Goal: Task Accomplishment & Management: Manage account settings

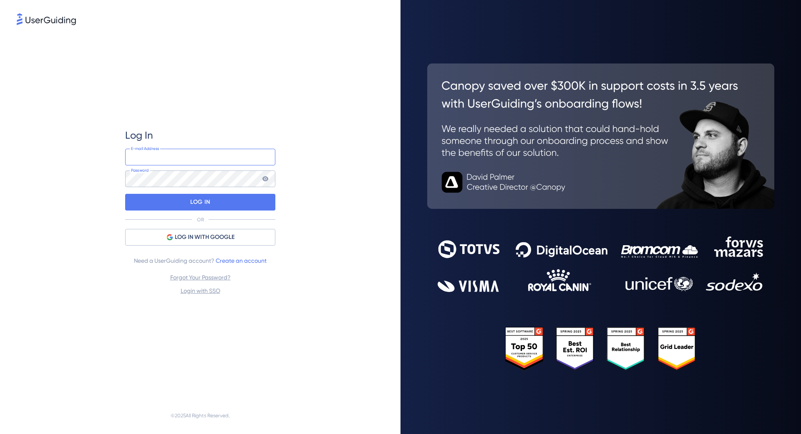
click at [218, 152] on input "email" at bounding box center [200, 157] width 150 height 17
type input "[PERSON_NAME][EMAIL_ADDRESS][PERSON_NAME][DOMAIN_NAME]"
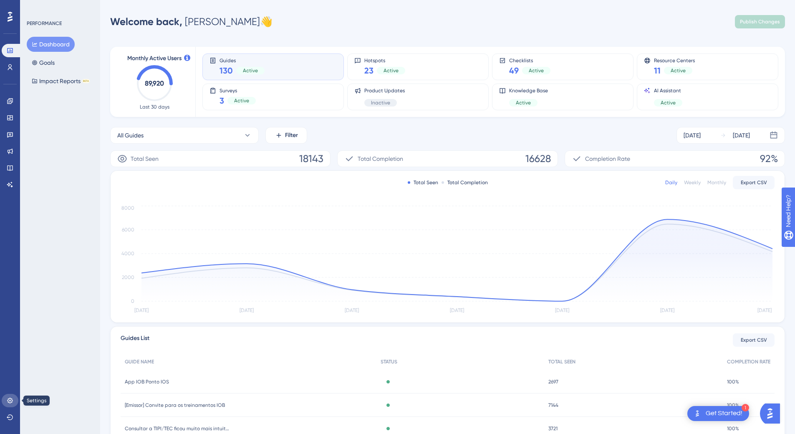
click at [9, 398] on icon at bounding box center [10, 400] width 7 height 7
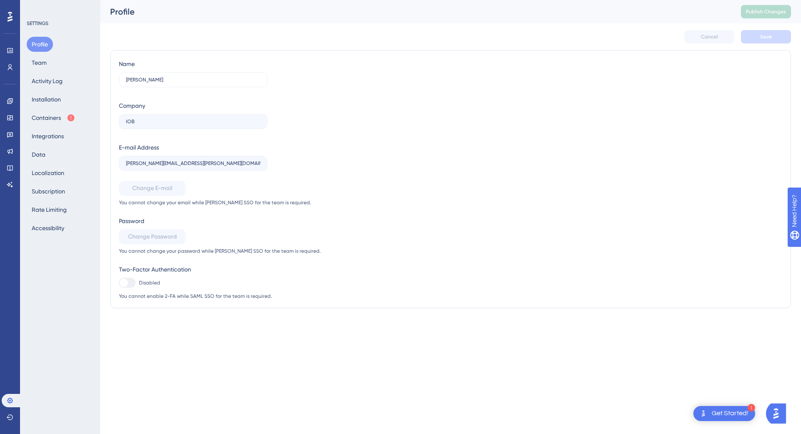
click at [372, 240] on div "Name Luiz Gaspar Company IOB E-mail Address luiz.alcantara@emitte.com.br Change…" at bounding box center [451, 179] width 664 height 240
click at [571, 174] on div "Name Luiz Gaspar Company IOB E-mail Address luiz.alcantara@emitte.com.br Change…" at bounding box center [451, 179] width 664 height 240
click at [480, 112] on div "Name Luiz Gaspar Company IOB E-mail Address luiz.alcantara@emitte.com.br Change…" at bounding box center [451, 179] width 664 height 240
click at [38, 58] on button "Team" at bounding box center [39, 62] width 25 height 15
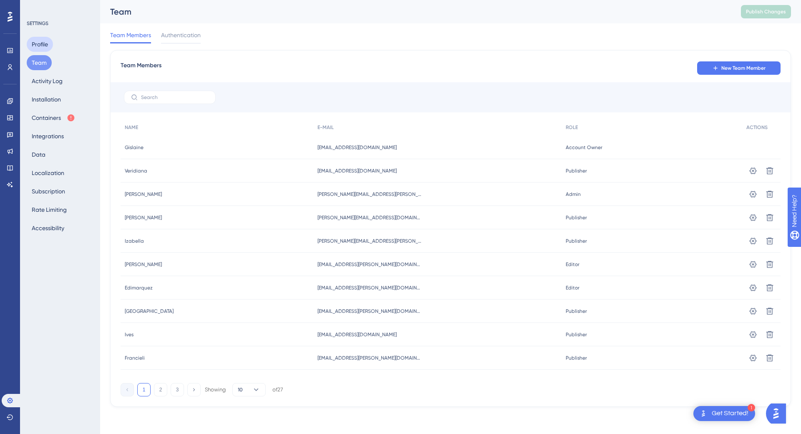
click at [37, 45] on button "Profile" at bounding box center [40, 44] width 26 height 15
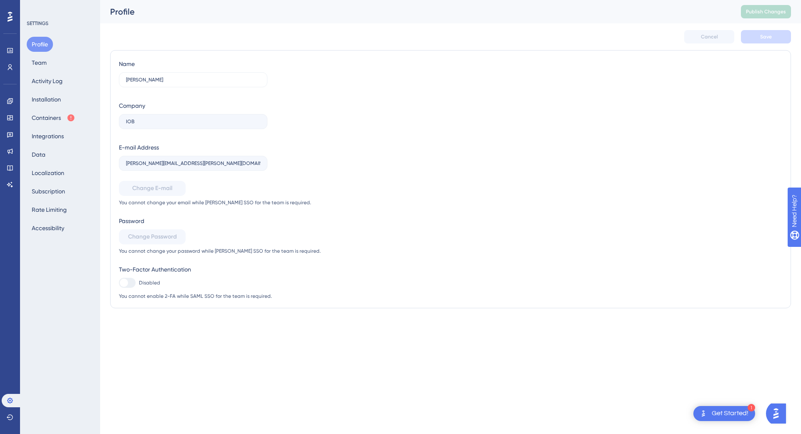
click at [633, 67] on div "Name Luiz Gaspar Company IOB E-mail Address luiz.alcantara@emitte.com.br Change…" at bounding box center [451, 179] width 664 height 240
click at [131, 279] on div at bounding box center [127, 283] width 17 height 10
click at [128, 288] on div "Two-Factor Authentication Disabled You cannot enable 2-FA while SAML SSO for th…" at bounding box center [220, 281] width 202 height 35
click at [148, 267] on div "Two-Factor Authentication" at bounding box center [220, 269] width 202 height 10
click at [157, 254] on div "Name Luiz Gaspar Company IOB E-mail Address luiz.alcantara@emitte.com.br Change…" at bounding box center [220, 179] width 202 height 240
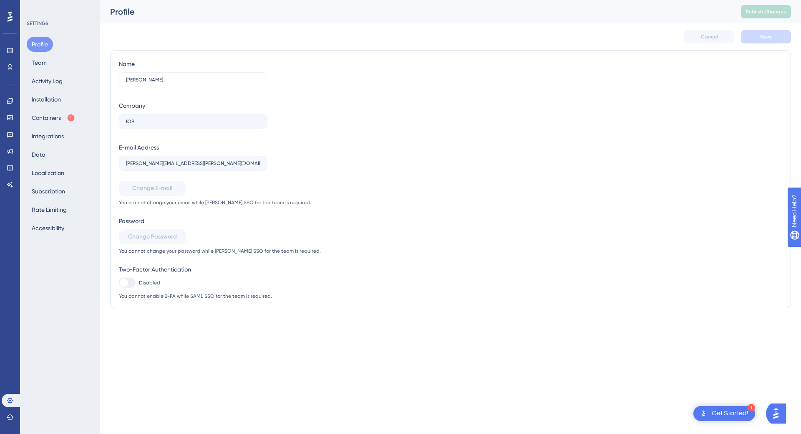
click at [149, 179] on div "Name Luiz Gaspar Company IOB E-mail Address luiz.alcantara@emitte.com.br Change…" at bounding box center [220, 179] width 202 height 240
click at [58, 68] on div "Profile Team Activity Log Installation Containers Integrations Data Localizatio…" at bounding box center [61, 136] width 68 height 199
click at [42, 60] on button "Team" at bounding box center [39, 62] width 25 height 15
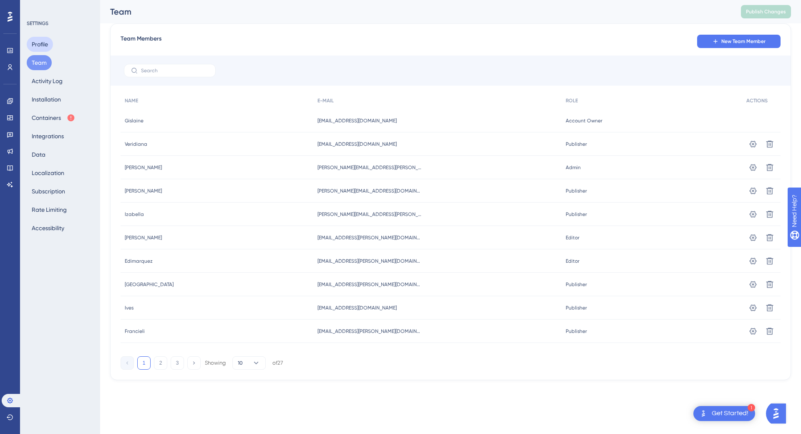
click at [41, 45] on button "Profile" at bounding box center [40, 44] width 26 height 15
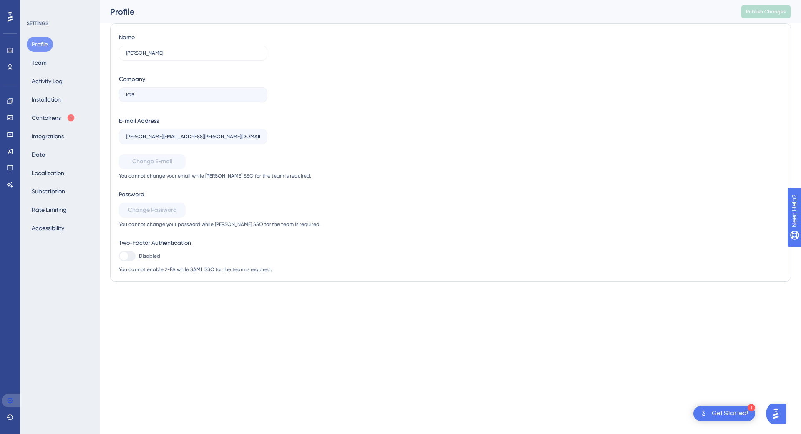
click at [10, 403] on icon at bounding box center [10, 400] width 7 height 7
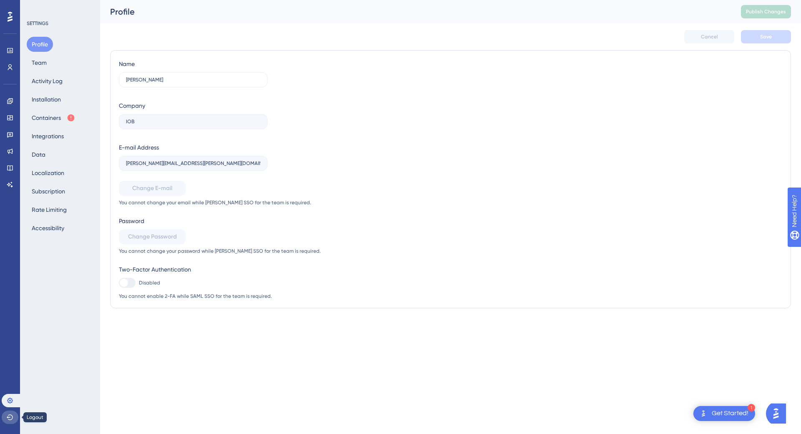
click at [5, 417] on button at bounding box center [10, 416] width 17 height 13
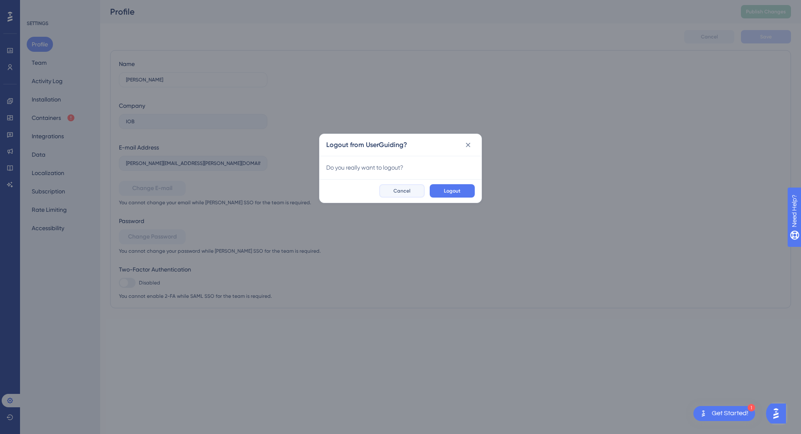
click at [404, 197] on button "Cancel" at bounding box center [401, 190] width 45 height 13
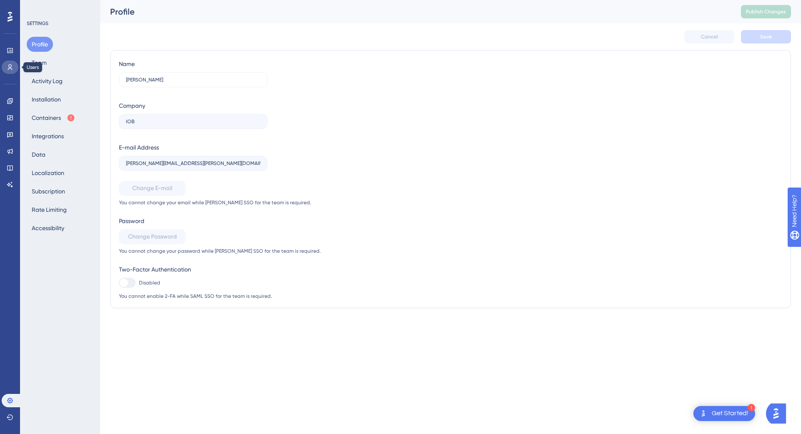
click at [8, 68] on icon at bounding box center [10, 67] width 7 height 7
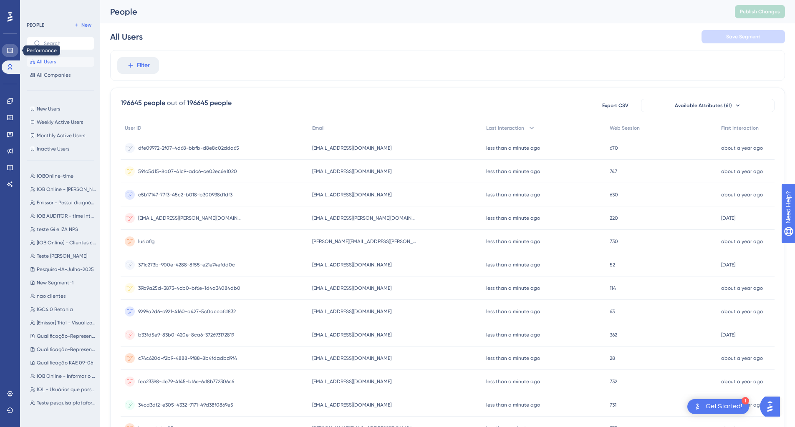
click at [14, 44] on link at bounding box center [10, 50] width 17 height 13
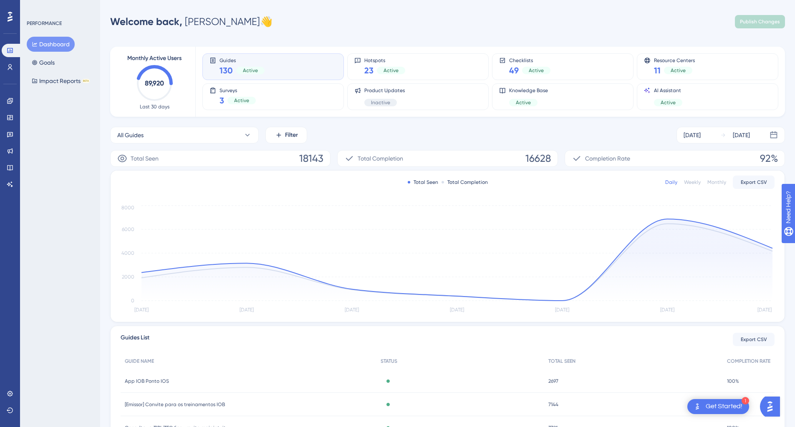
click at [12, 16] on icon at bounding box center [10, 17] width 5 height 10
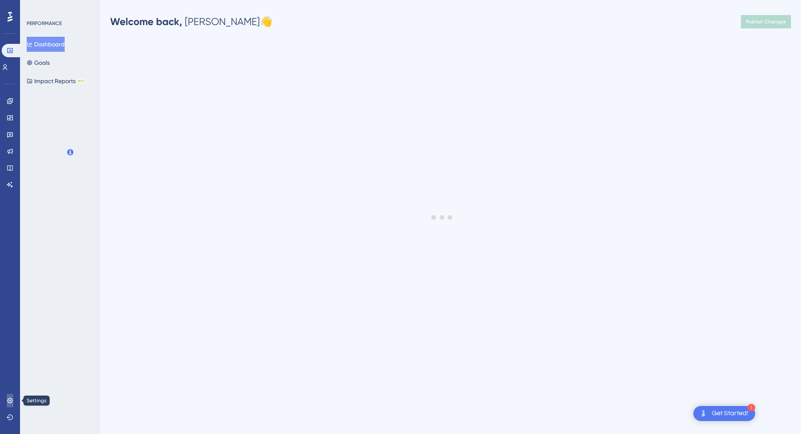
click at [12, 395] on link at bounding box center [10, 400] width 7 height 13
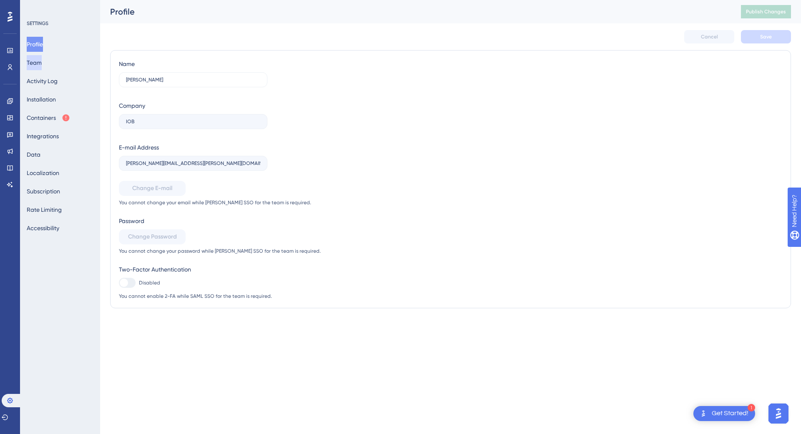
click at [42, 67] on button "Team" at bounding box center [34, 62] width 15 height 15
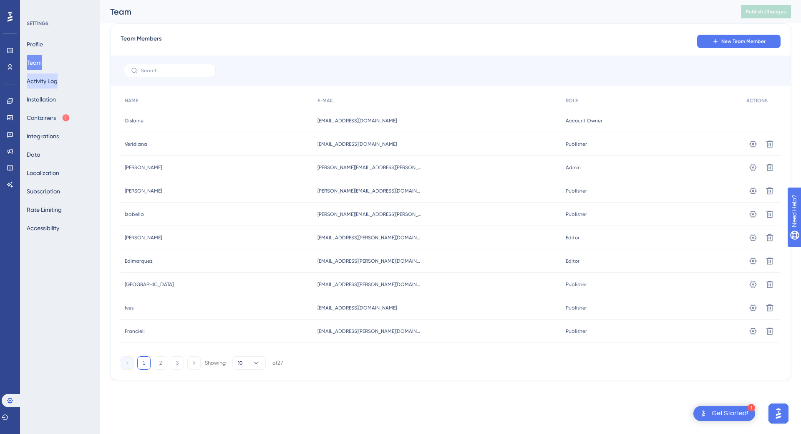
click at [53, 79] on button "Activity Log" at bounding box center [42, 80] width 31 height 15
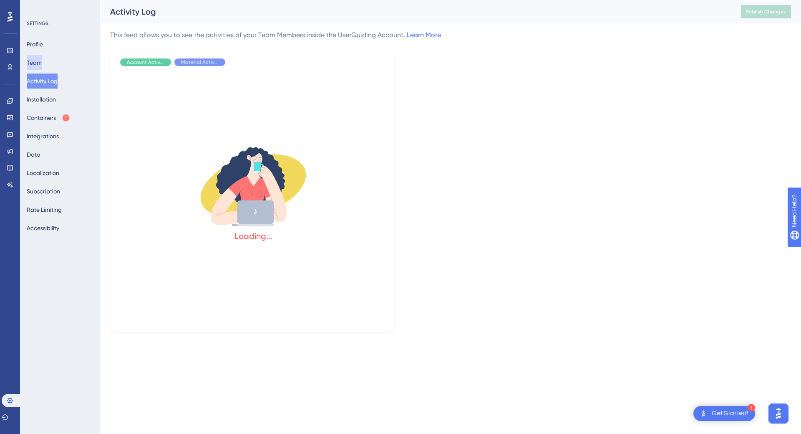
click at [42, 65] on button "Team" at bounding box center [34, 62] width 15 height 15
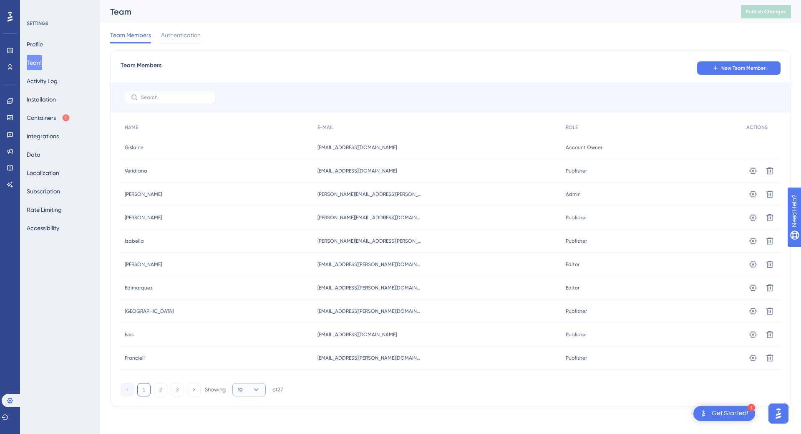
click at [247, 392] on button "10" at bounding box center [249, 389] width 33 height 13
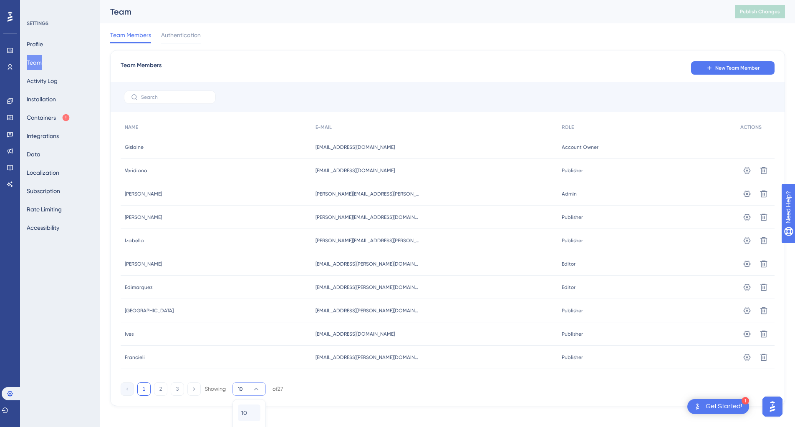
scroll to position [33, 0]
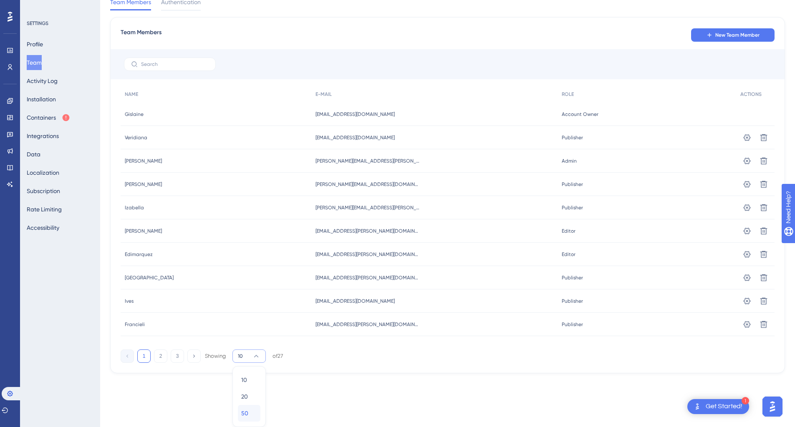
click at [243, 415] on span "50" at bounding box center [244, 414] width 7 height 10
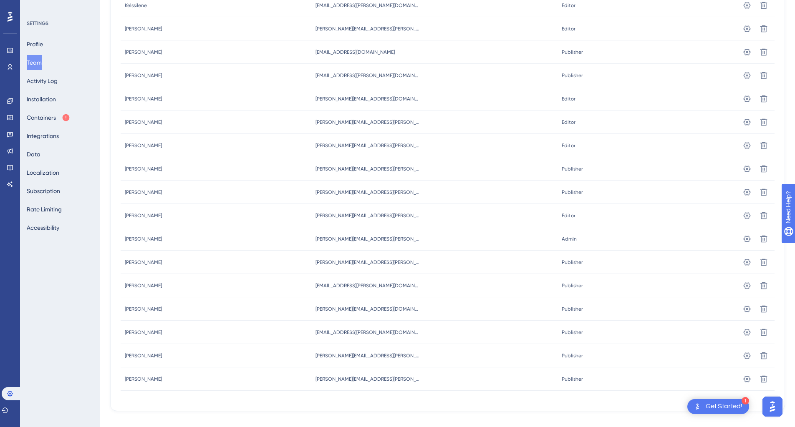
scroll to position [387, 0]
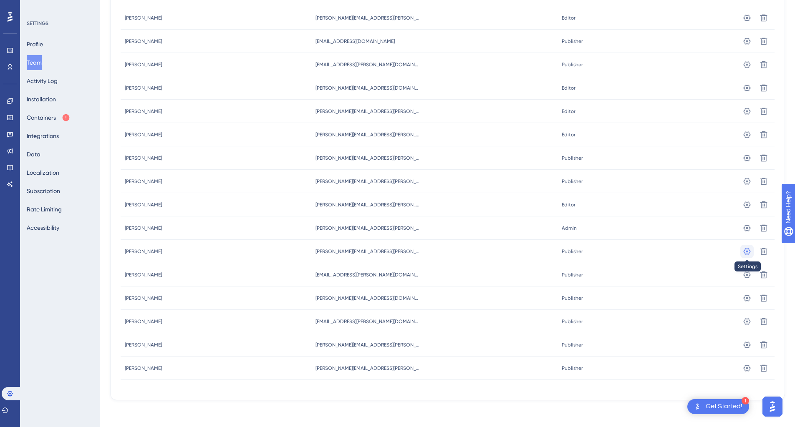
click at [747, 251] on icon at bounding box center [747, 251] width 7 height 7
click at [8, 406] on button at bounding box center [5, 410] width 7 height 13
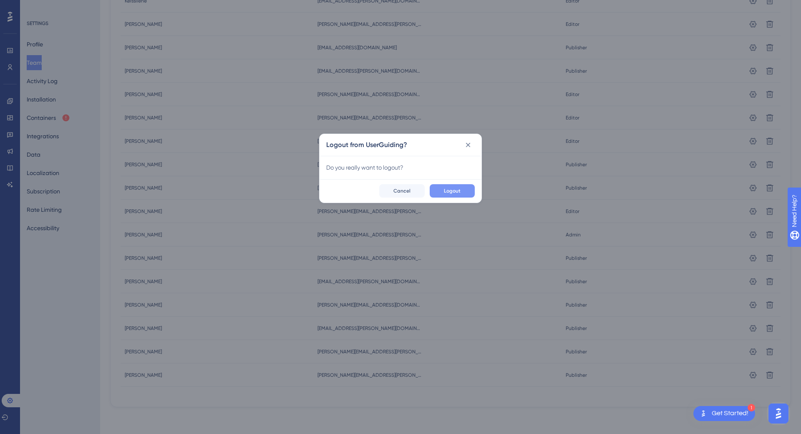
click at [460, 189] on span "Logout" at bounding box center [452, 190] width 17 height 7
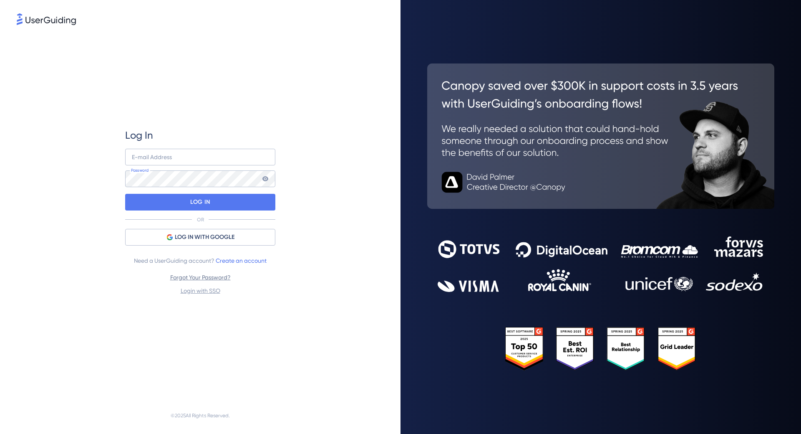
click at [201, 279] on link "Forgot Your Password?" at bounding box center [200, 277] width 61 height 7
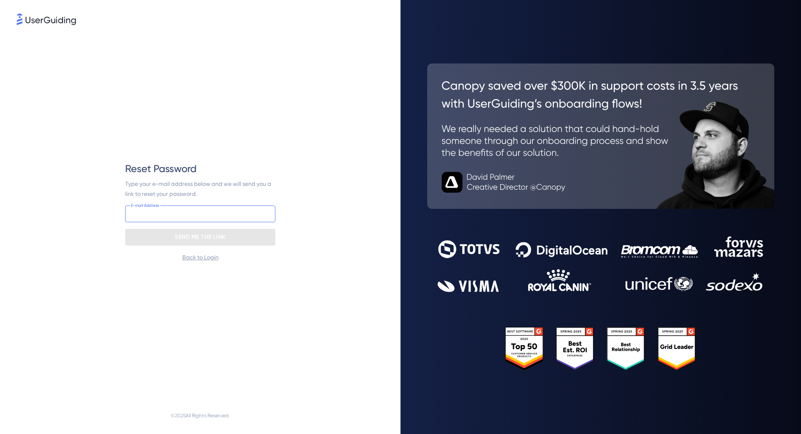
click at [185, 219] on input "email" at bounding box center [200, 213] width 150 height 17
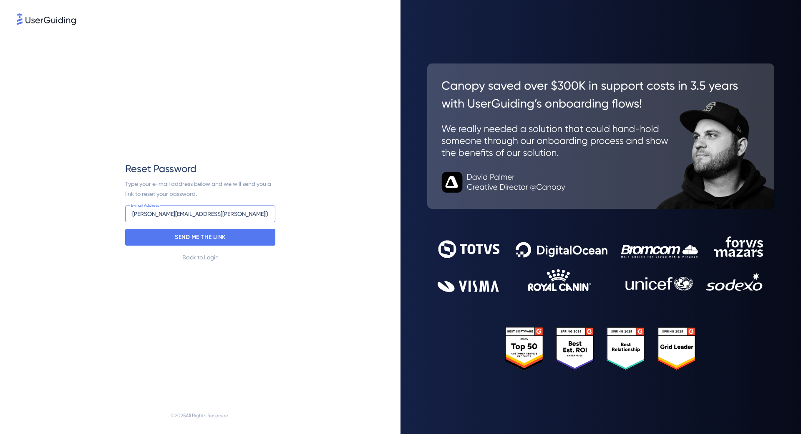
type input "[PERSON_NAME][EMAIL_ADDRESS][PERSON_NAME][DOMAIN_NAME]"
